Goal: Information Seeking & Learning: Learn about a topic

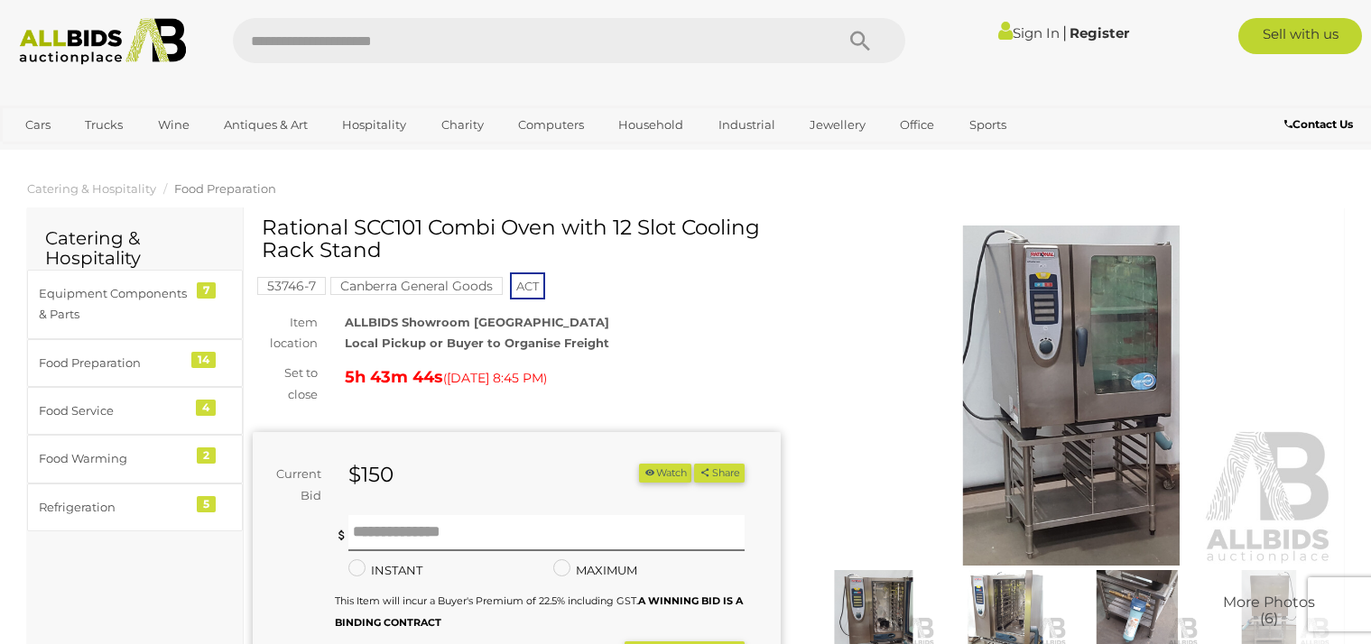
scroll to position [1524, 0]
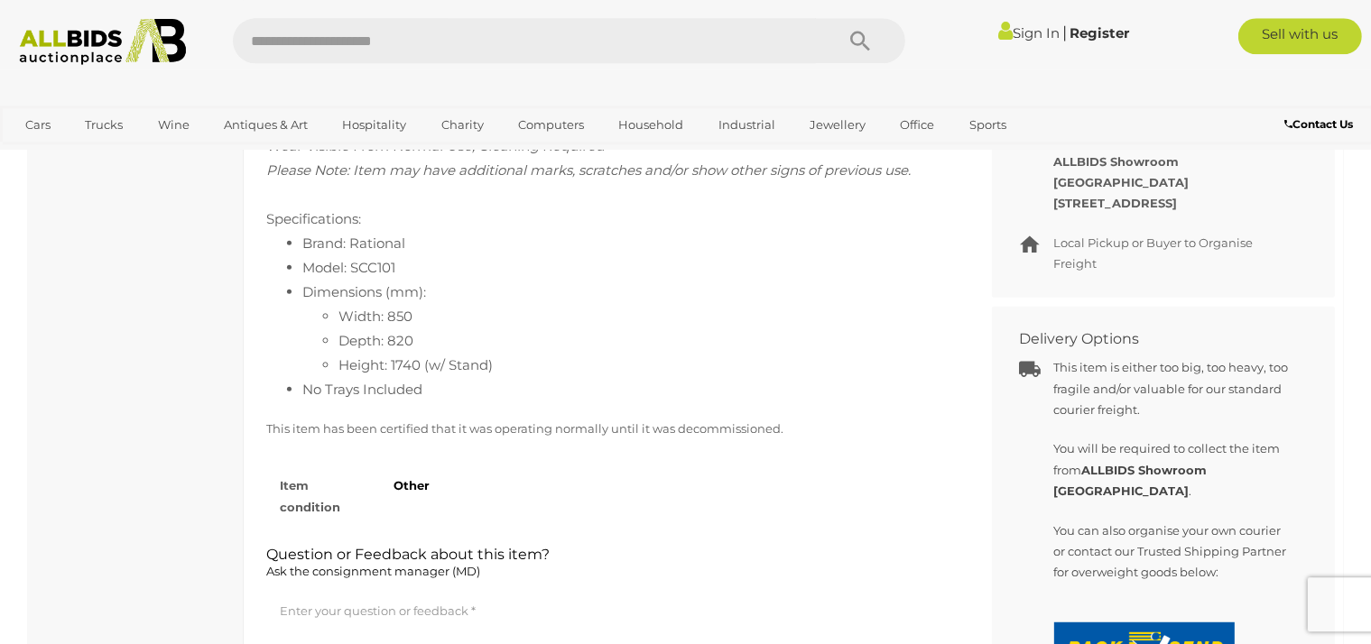
scroll to position [430, 0]
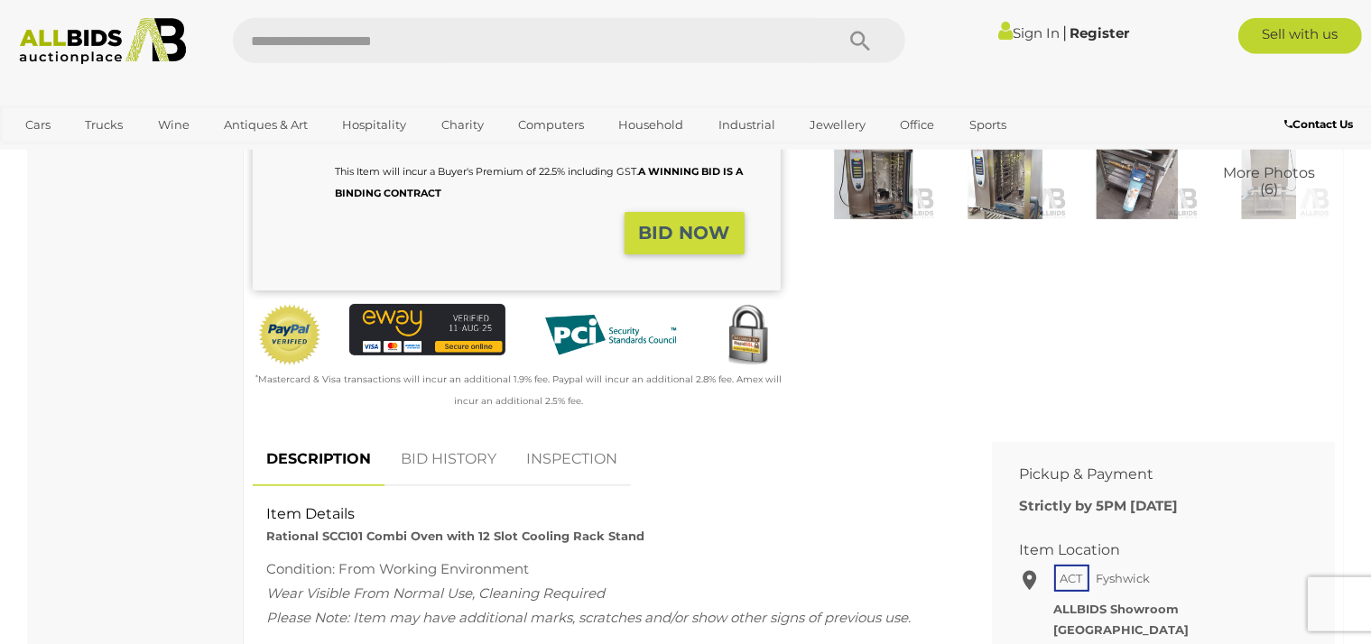
click at [409, 461] on link "BID HISTORY" at bounding box center [448, 459] width 123 height 53
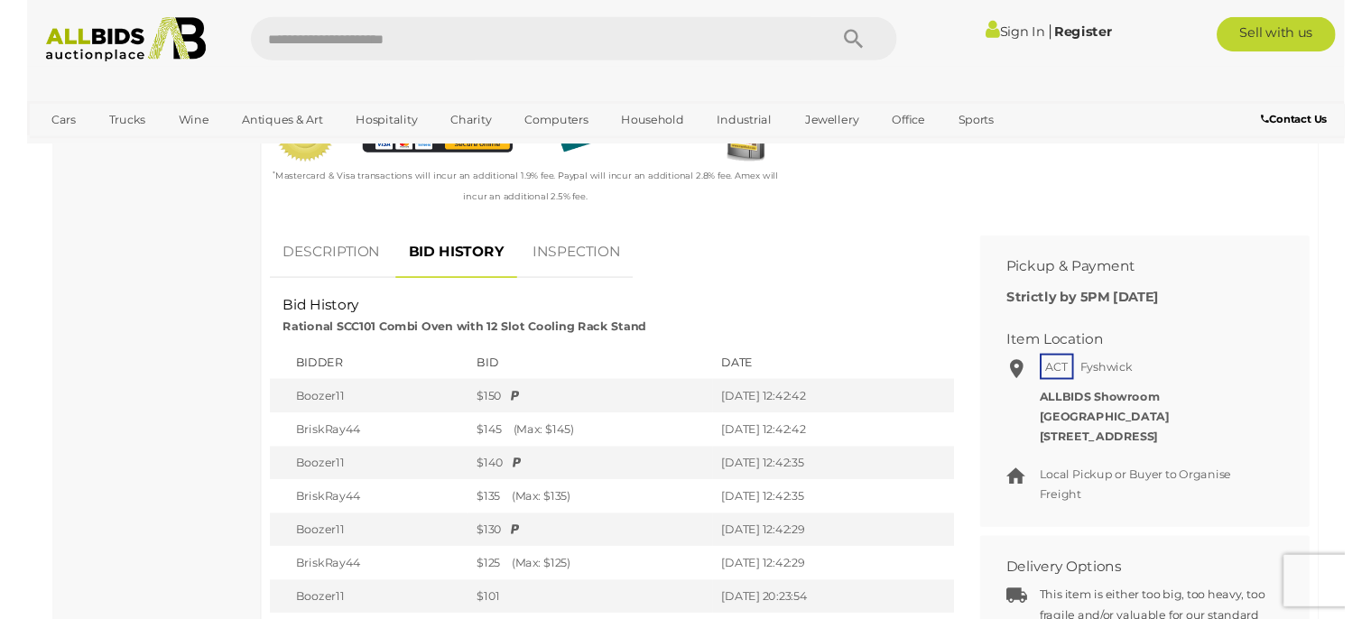
scroll to position [620, 0]
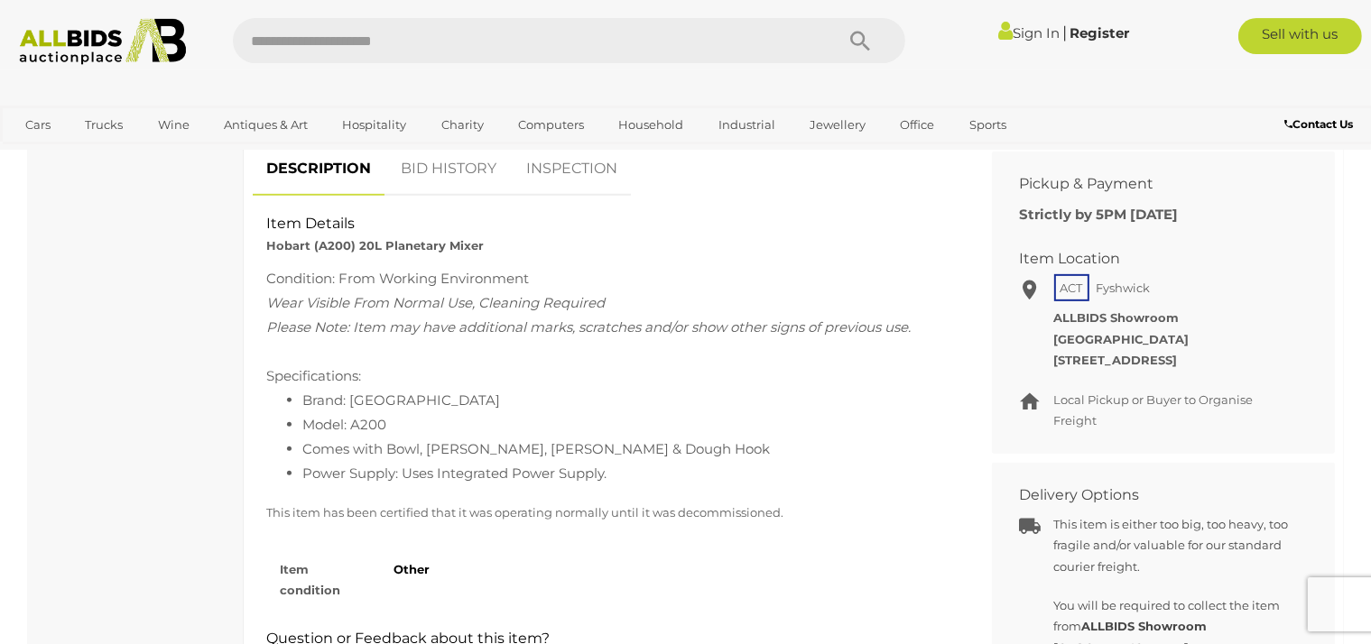
scroll to position [619, 0]
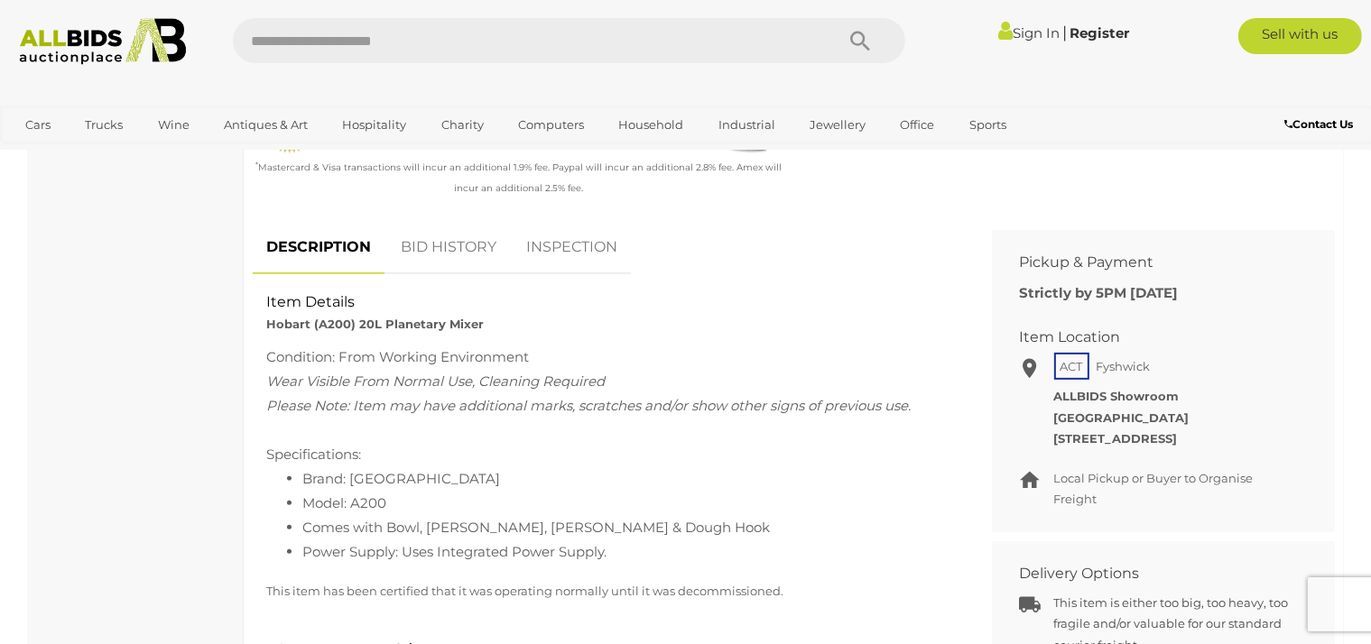
click at [598, 242] on link "INSPECTION" at bounding box center [572, 247] width 118 height 53
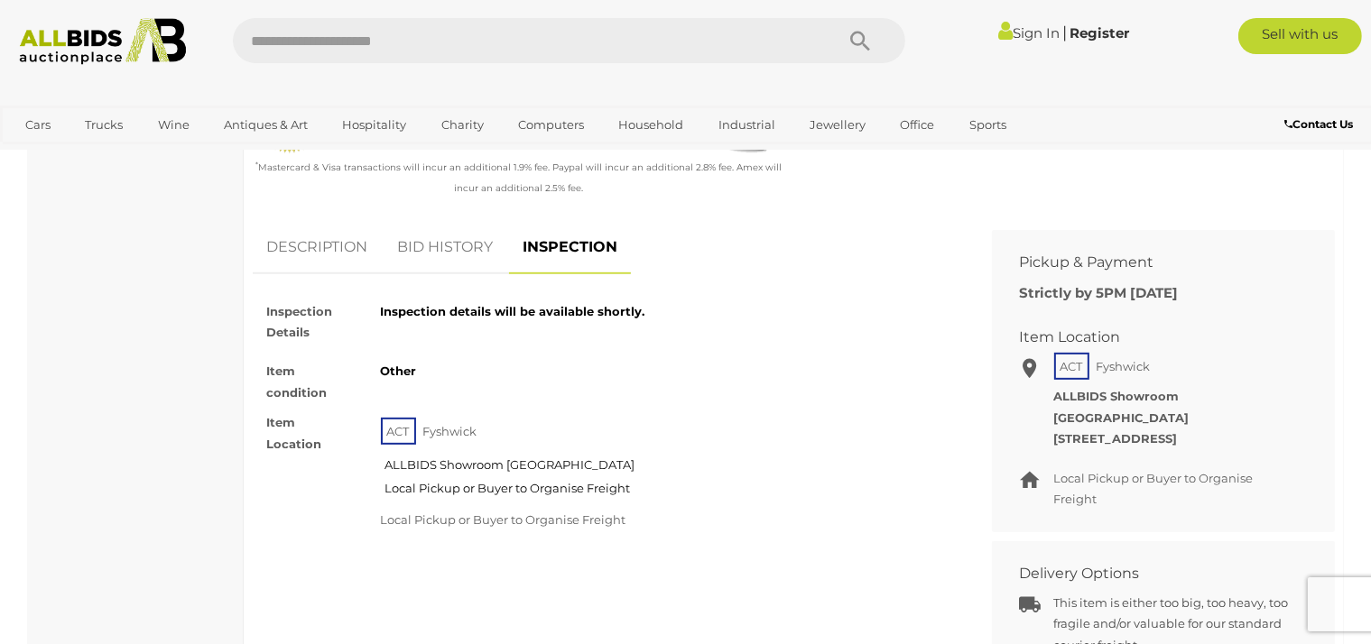
click at [440, 244] on link "BID HISTORY" at bounding box center [445, 247] width 123 height 53
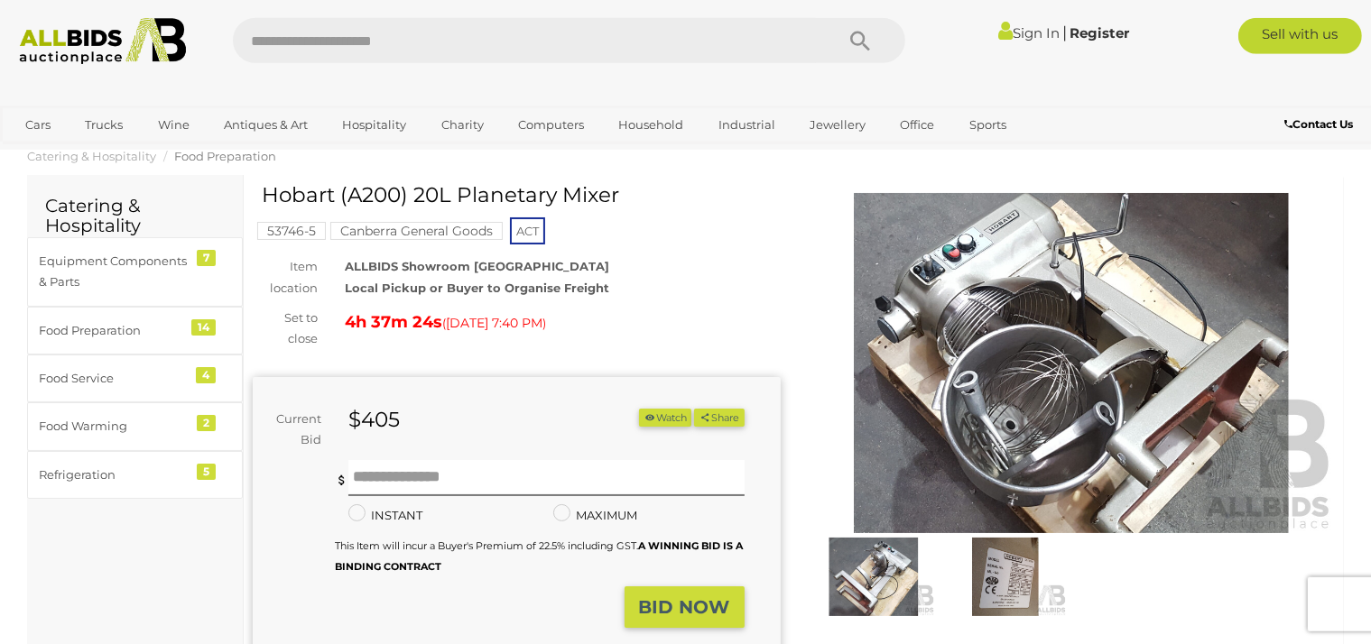
scroll to position [0, 0]
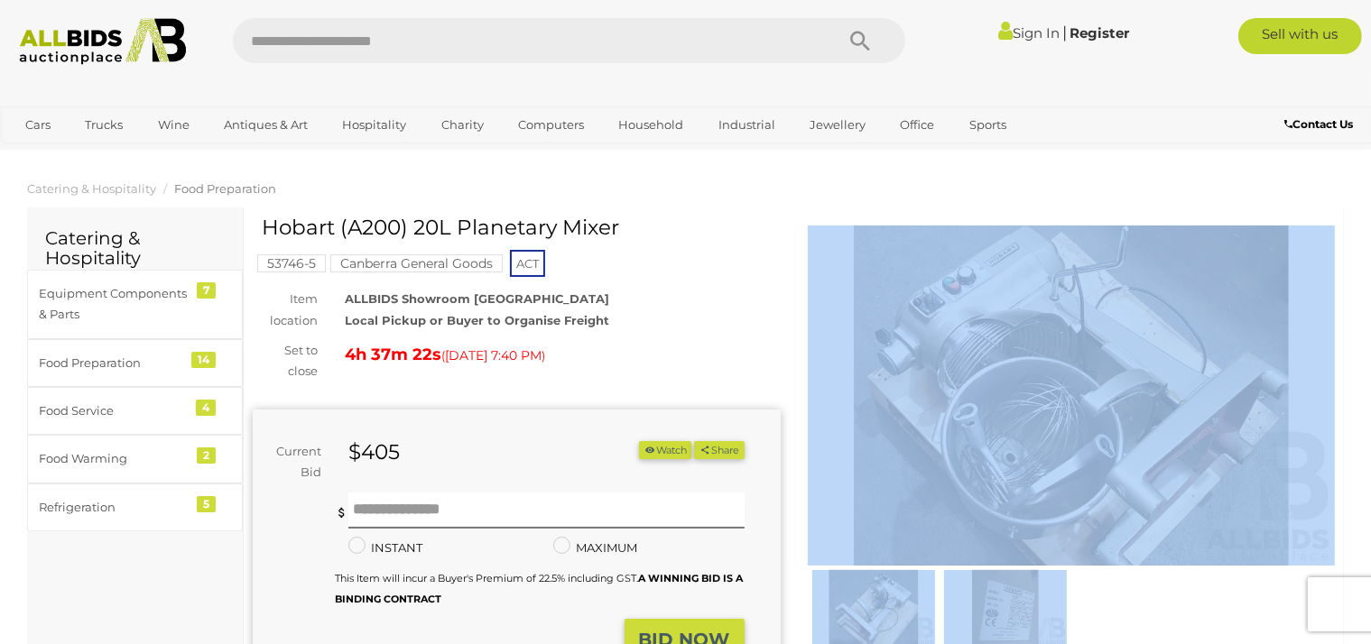
drag, startPoint x: 612, startPoint y: 219, endPoint x: 344, endPoint y: 209, distance: 268.3
click at [505, 218] on h1 "Hobart (A200) 20L Planetary Mixer" at bounding box center [519, 228] width 514 height 23
drag, startPoint x: 620, startPoint y: 225, endPoint x: 489, endPoint y: 209, distance: 131.8
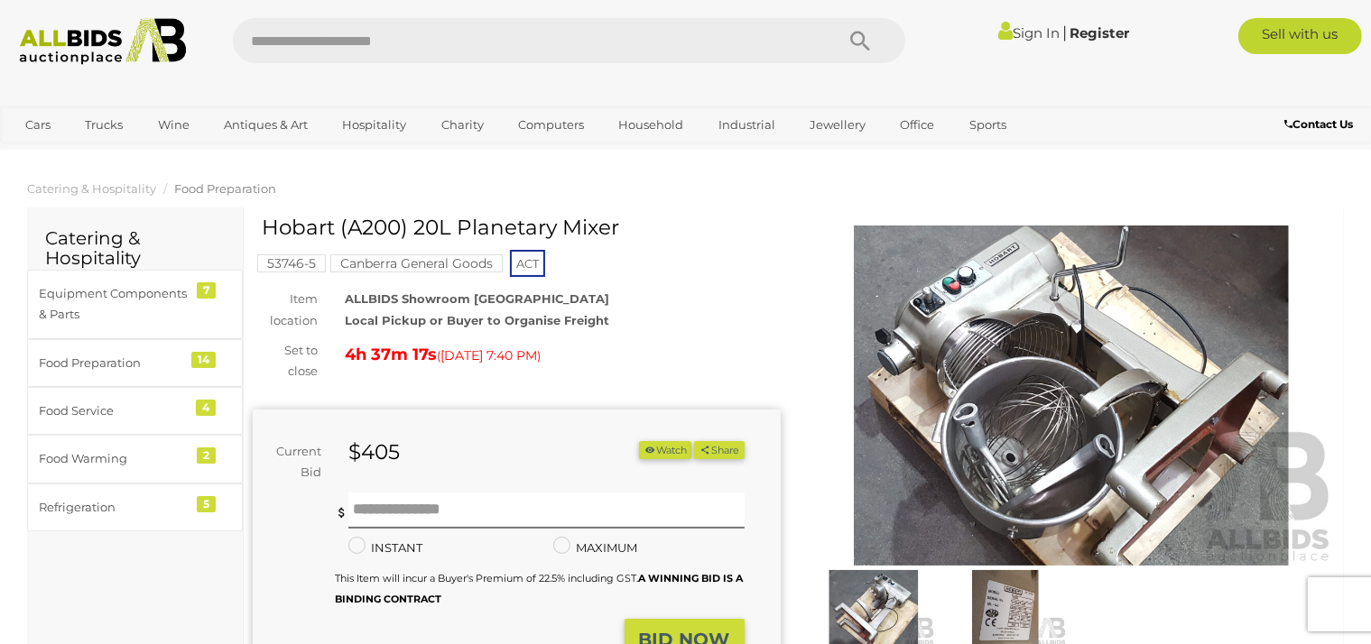
drag, startPoint x: 269, startPoint y: 229, endPoint x: 463, endPoint y: 224, distance: 194.1
click at [463, 224] on h1 "Hobart (A200) 20L Planetary Mixer" at bounding box center [519, 228] width 514 height 23
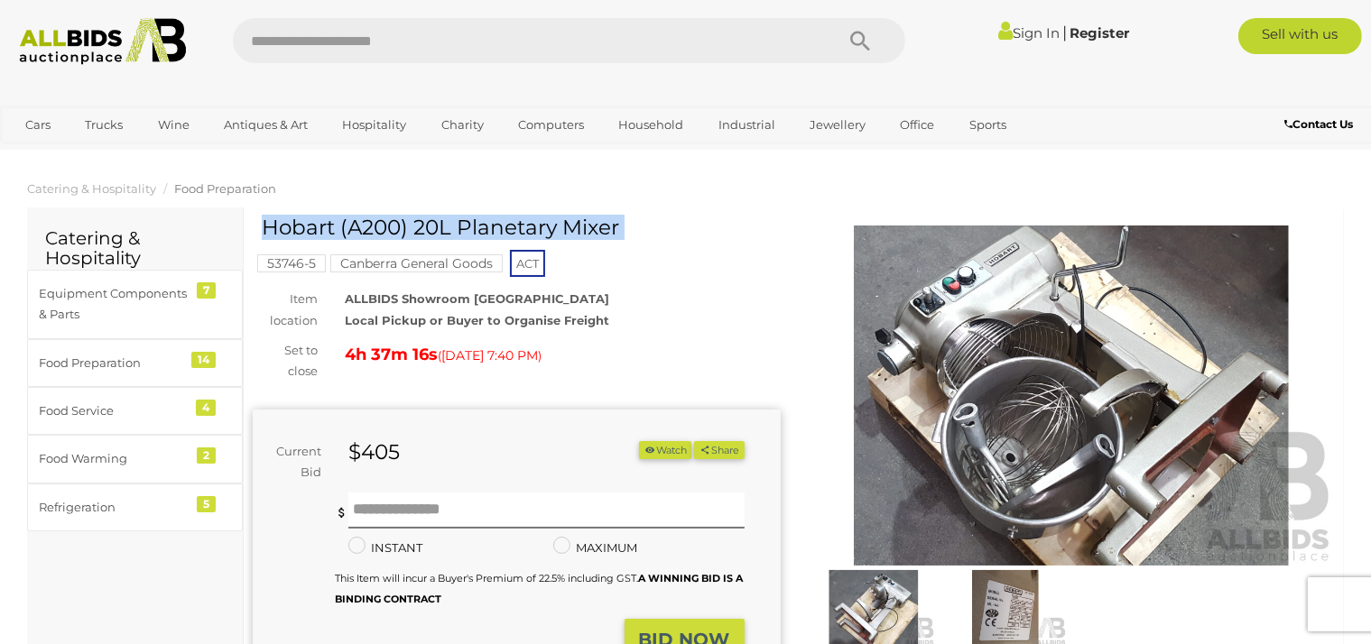
click at [463, 224] on h1 "Hobart (A200) 20L Planetary Mixer" at bounding box center [519, 228] width 514 height 23
copy h1 "Hobart (A200) 20L Planetary Mixer"
click at [1066, 348] on img at bounding box center [1072, 396] width 528 height 340
